Goal: Check status: Check status

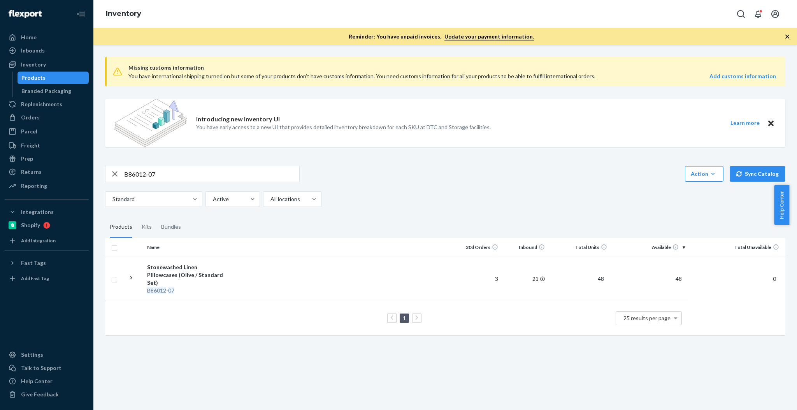
click at [34, 111] on link "Orders" at bounding box center [47, 117] width 84 height 12
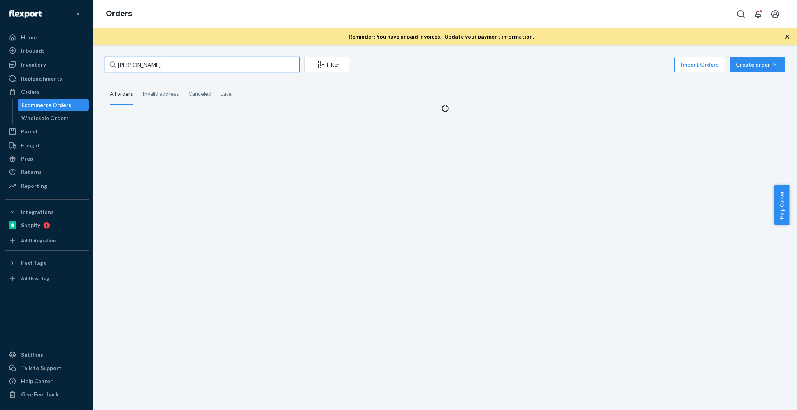
click at [146, 64] on input "[PERSON_NAME]" at bounding box center [202, 65] width 195 height 16
paste input "137208825"
type input "137208825"
